Goal: Communication & Community: Ask a question

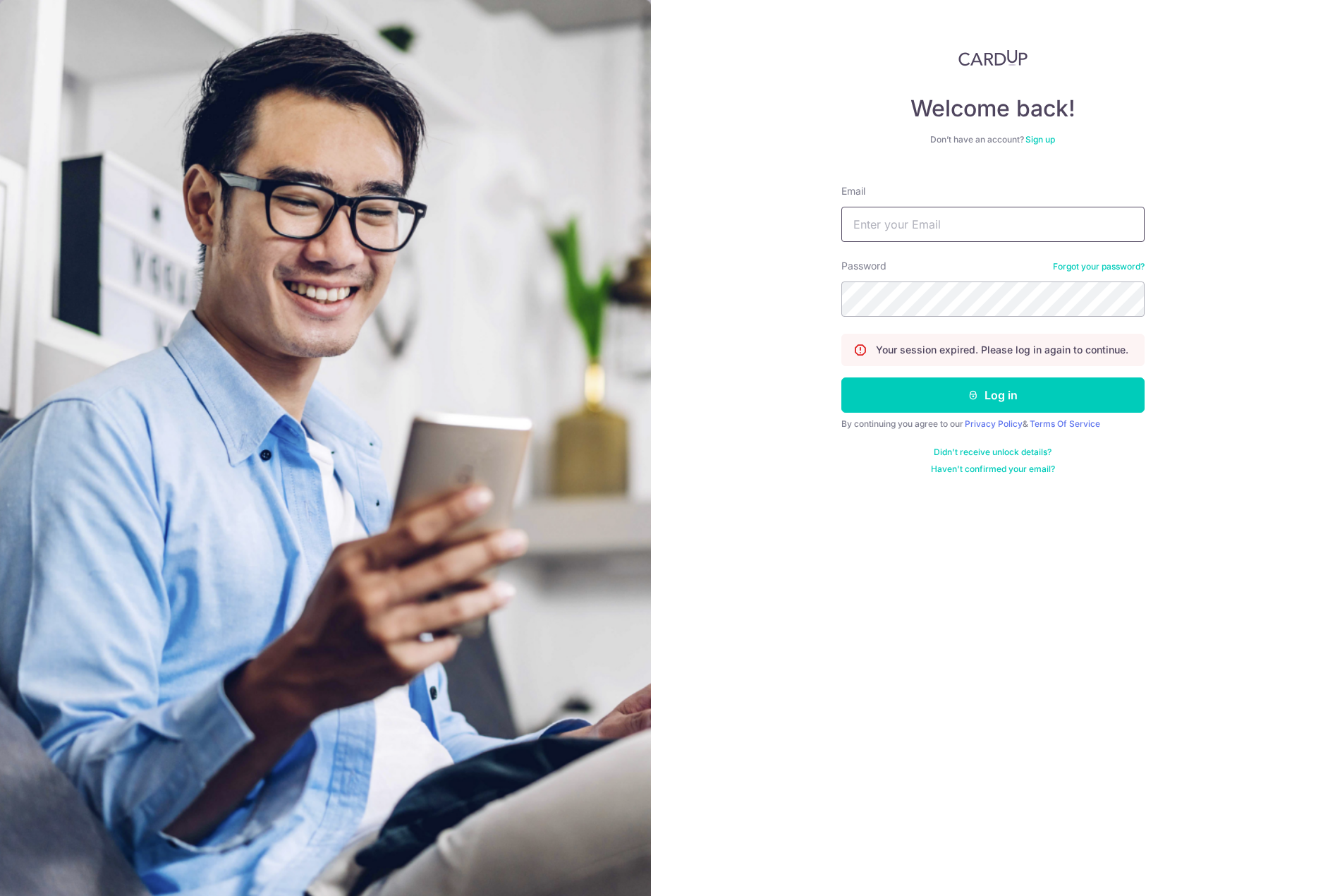
type input "[EMAIL_ADDRESS][DOMAIN_NAME]"
click at [965, 401] on button "Log in" at bounding box center [993, 395] width 303 height 35
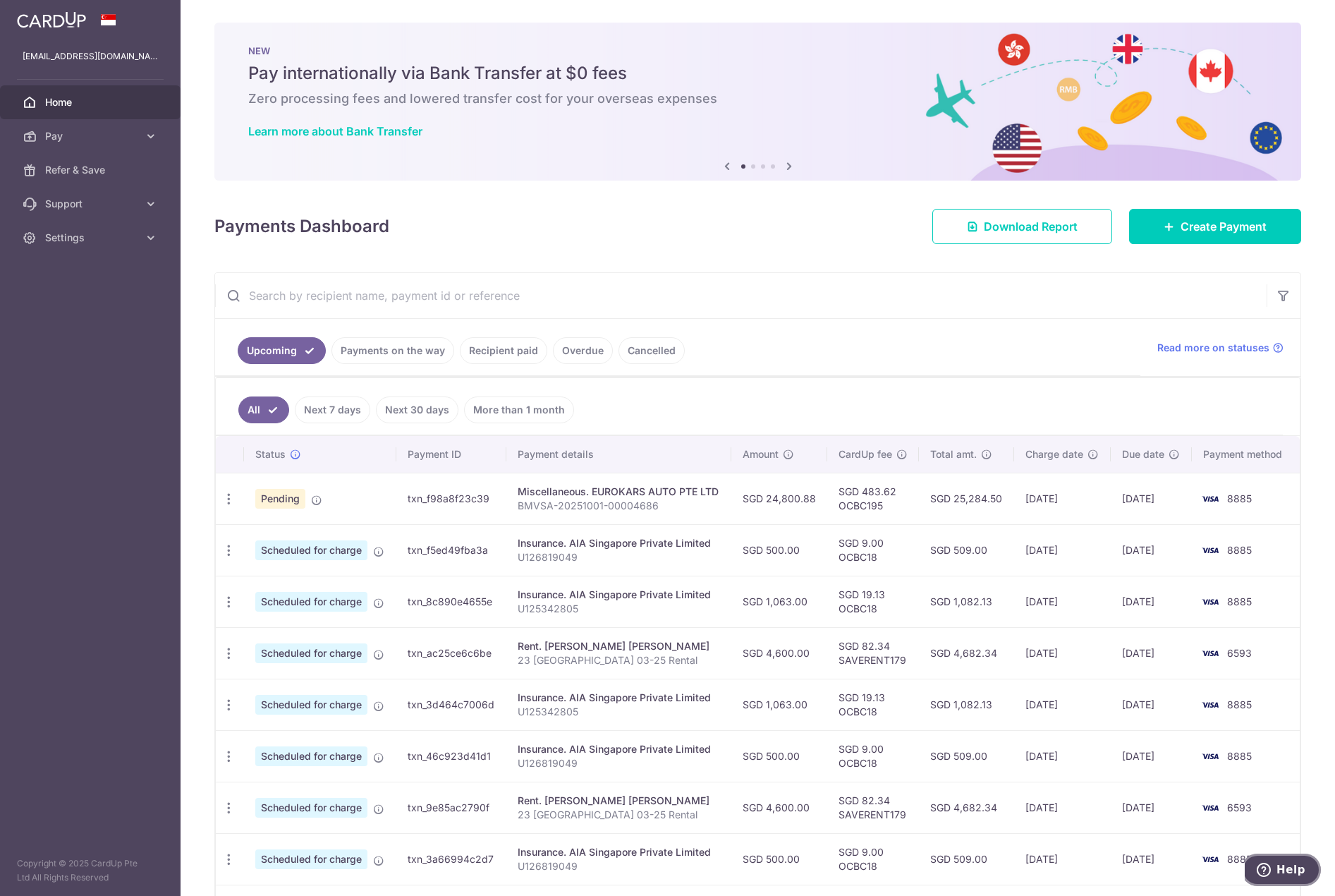
click at [1277, 874] on span "Help" at bounding box center [1267, 870] width 20 height 14
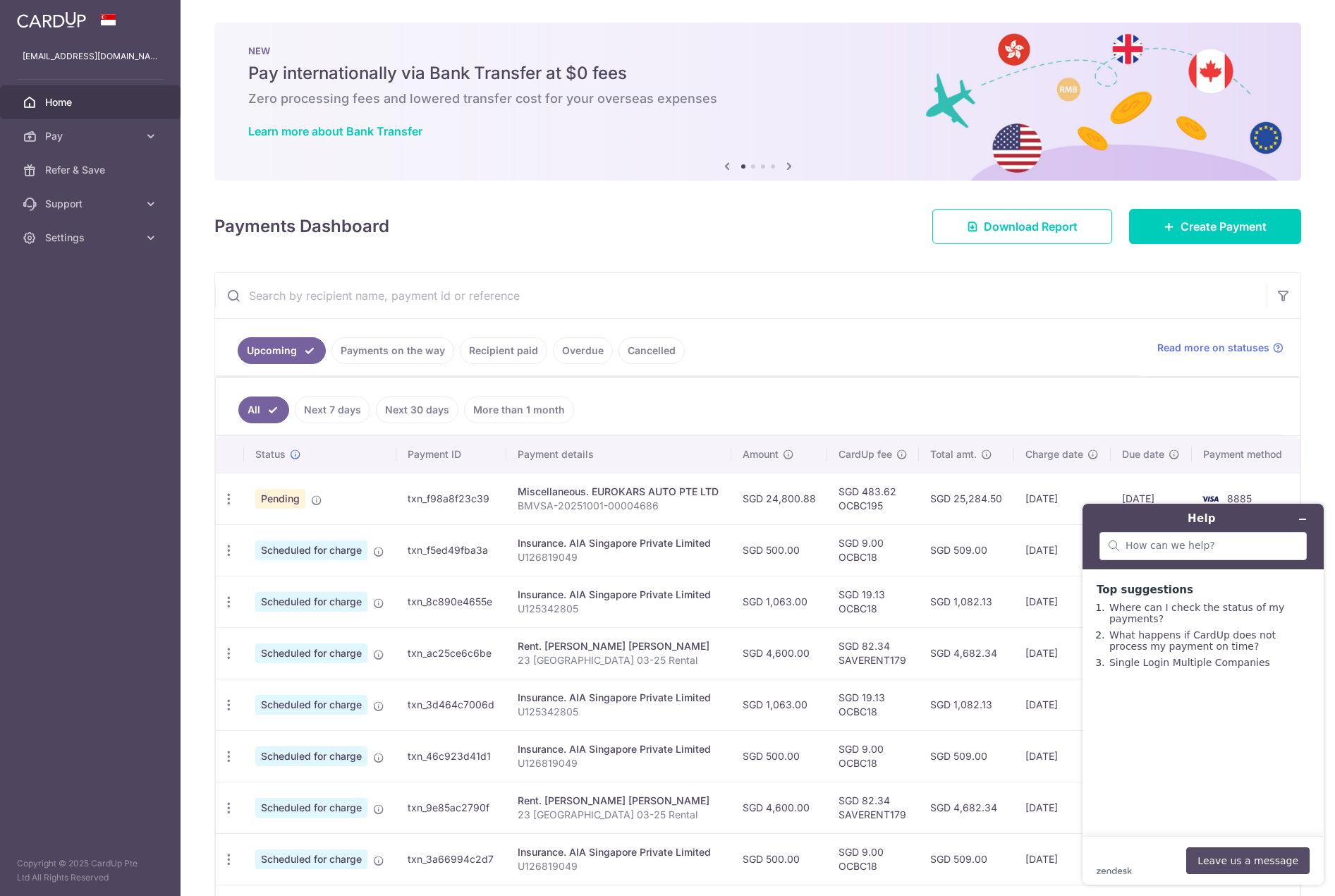
click at [1230, 854] on button "Leave us a message" at bounding box center [1248, 861] width 124 height 27
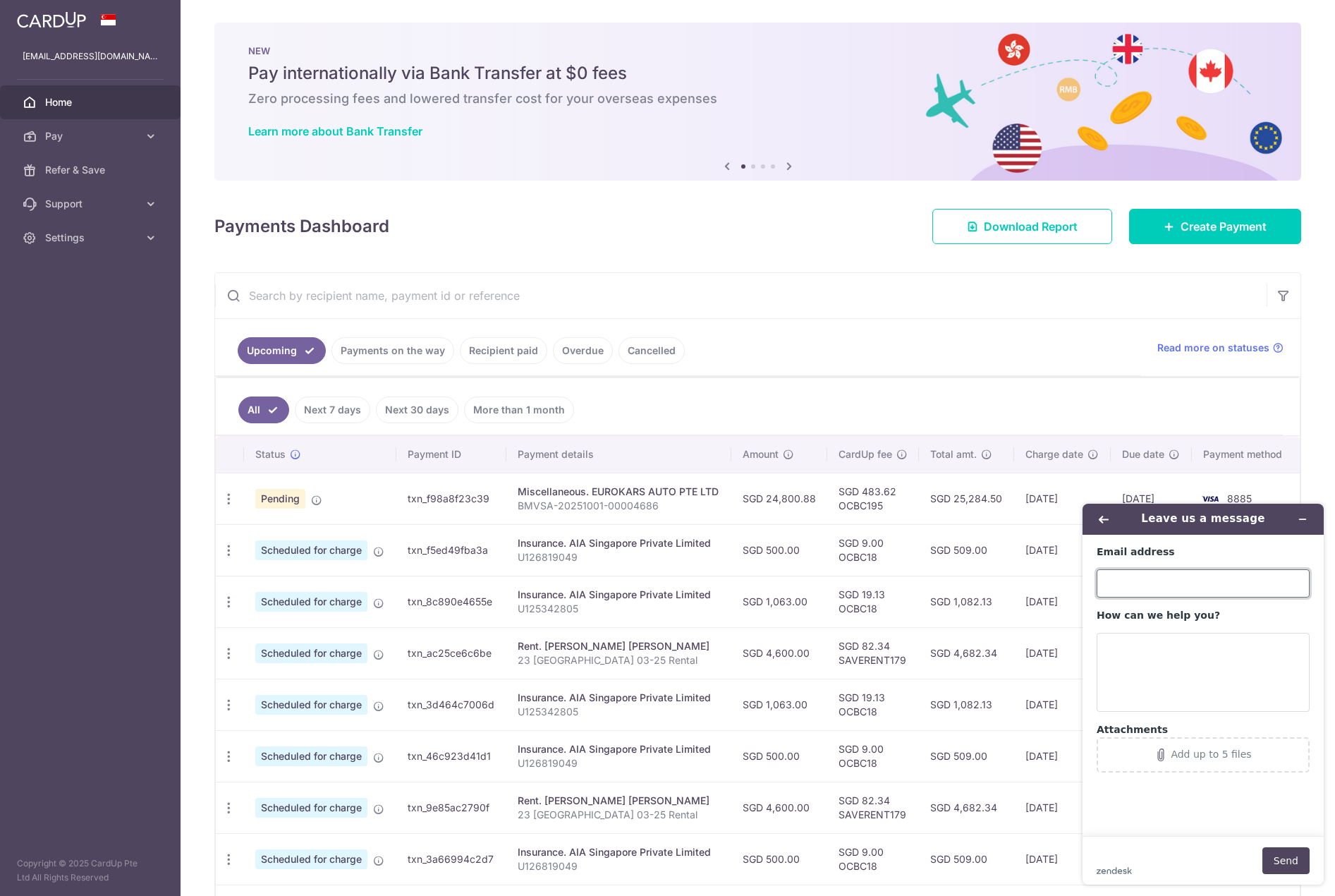
click at [1156, 576] on input "Email address" at bounding box center [1203, 583] width 213 height 28
type input "[EMAIL_ADDRESS][DOMAIN_NAME]"
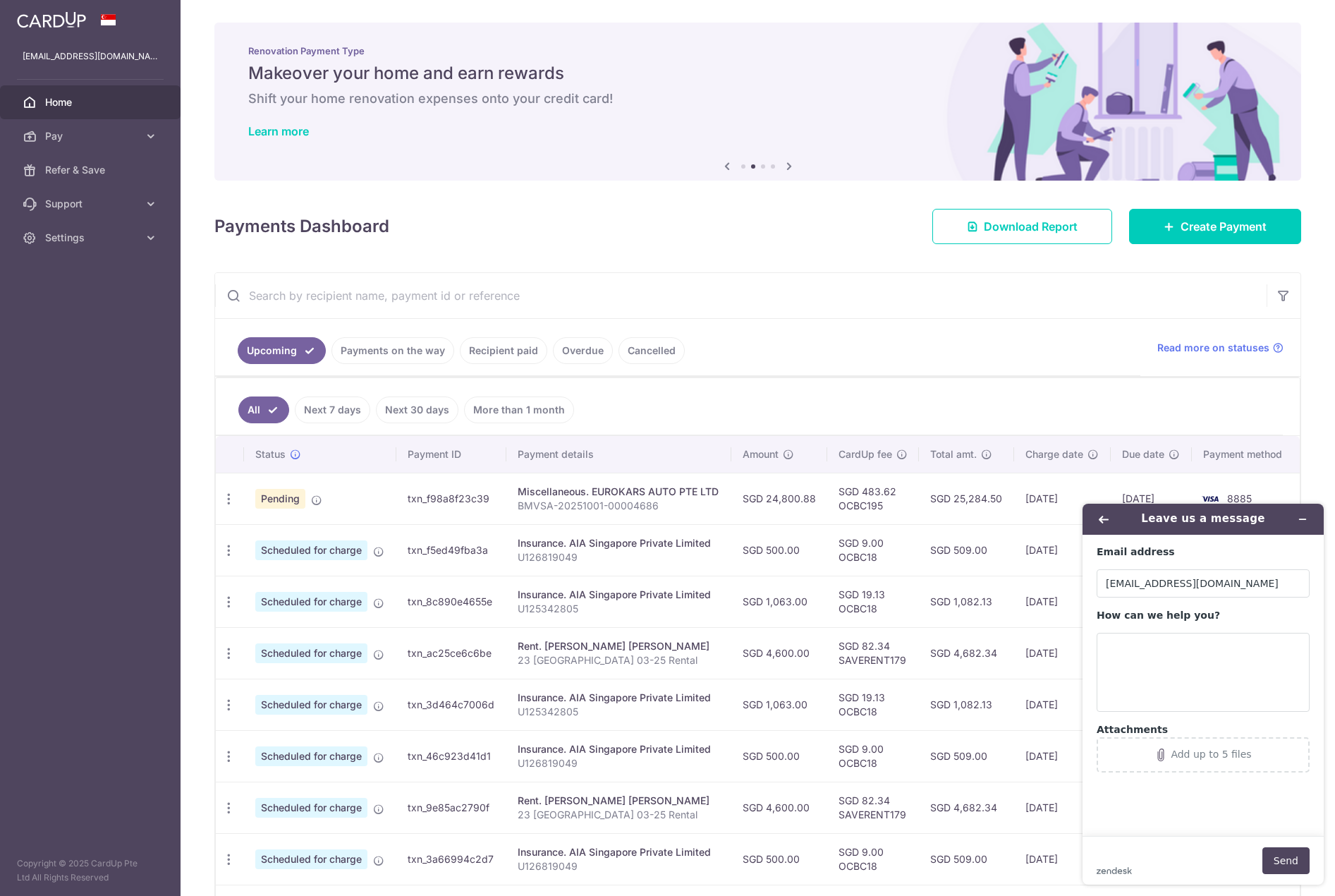
drag, startPoint x: 409, startPoint y: 496, endPoint x: 496, endPoint y: 499, distance: 87.1
click at [496, 499] on td "txn_f98a8f23c39" at bounding box center [451, 498] width 110 height 52
copy td "txn_f98a8f23c39"
click at [1224, 679] on textarea "How can we help you?" at bounding box center [1203, 672] width 213 height 79
paste textarea "txn_f98a8f23c39"
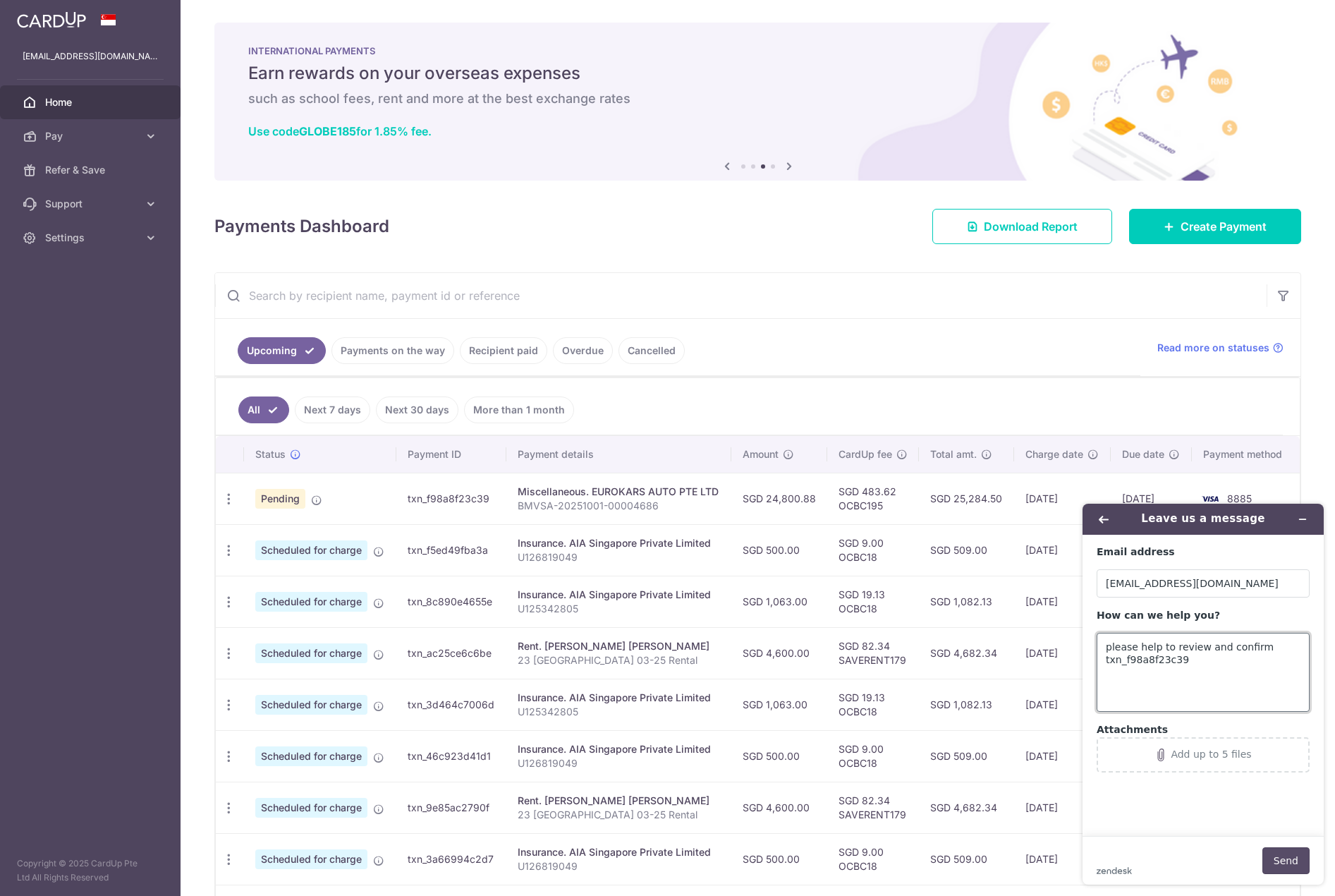
type textarea "please help to review and confirm txn_f98a8f23c39"
click at [1268, 860] on button "Send" at bounding box center [1287, 861] width 47 height 27
